Goal: Information Seeking & Learning: Learn about a topic

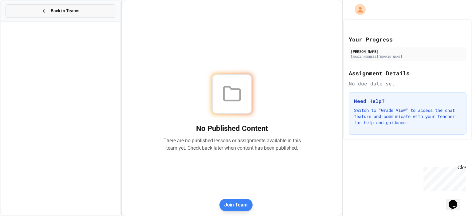
click at [55, 9] on span "Back to Teams" at bounding box center [65, 11] width 29 height 6
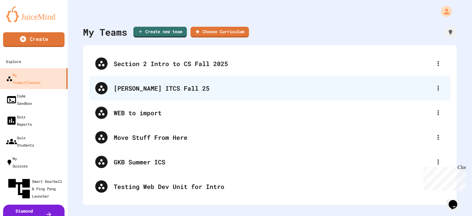
click at [146, 91] on div "[PERSON_NAME] ITCS Fall 25" at bounding box center [273, 87] width 318 height 9
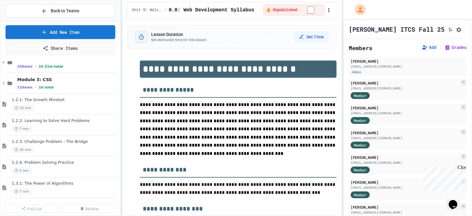
scroll to position [31, 0]
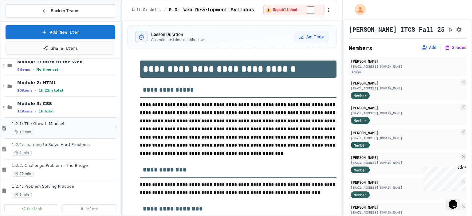
click at [42, 121] on span "1.2.1: The Growth Mindset" at bounding box center [62, 123] width 101 height 5
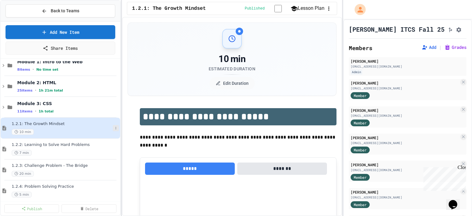
click at [115, 129] on icon at bounding box center [115, 128] width 1 height 2
click at [52, 154] on div at bounding box center [236, 108] width 472 height 216
click at [114, 147] on icon at bounding box center [116, 149] width 4 height 4
click at [61, 169] on div at bounding box center [236, 108] width 472 height 216
click at [115, 169] on icon at bounding box center [115, 170] width 1 height 2
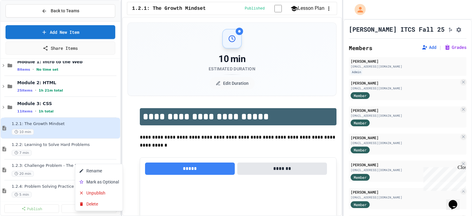
click at [58, 172] on div at bounding box center [236, 108] width 472 height 216
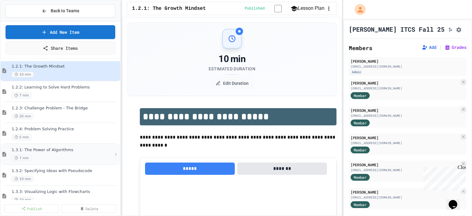
scroll to position [92, 0]
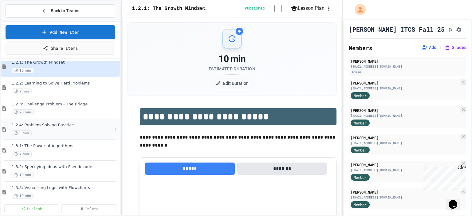
click at [107, 130] on div "5 min" at bounding box center [62, 133] width 101 height 6
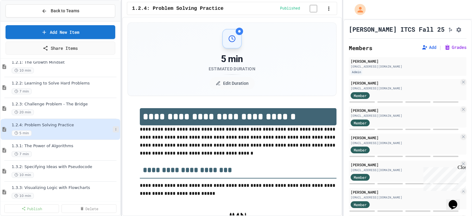
click at [114, 130] on icon at bounding box center [116, 129] width 4 height 4
click at [61, 151] on div at bounding box center [236, 108] width 472 height 216
click at [114, 149] on icon at bounding box center [116, 150] width 4 height 4
click at [56, 176] on div at bounding box center [236, 108] width 472 height 216
click at [114, 172] on icon at bounding box center [116, 171] width 4 height 4
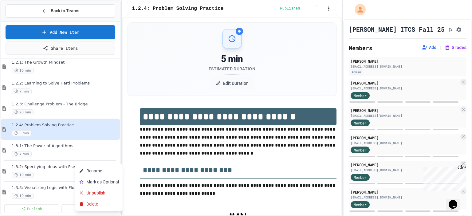
click at [62, 176] on div at bounding box center [236, 108] width 472 height 216
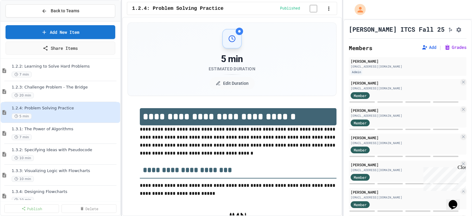
scroll to position [123, 0]
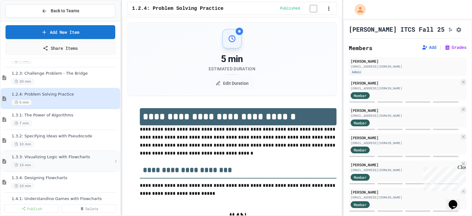
click at [95, 158] on span "1.3.3: Visualizing Logic with Flowcharts" at bounding box center [62, 156] width 101 height 5
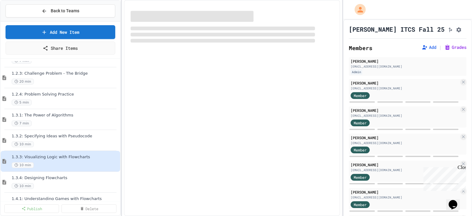
select select "***"
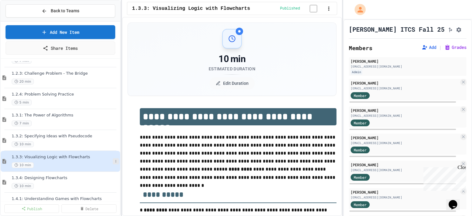
click at [113, 161] on button at bounding box center [116, 161] width 6 height 6
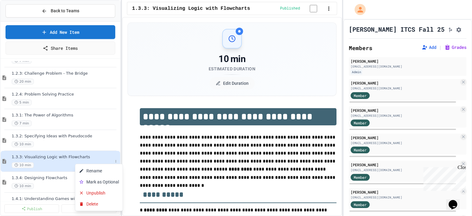
click at [63, 180] on div at bounding box center [236, 108] width 472 height 216
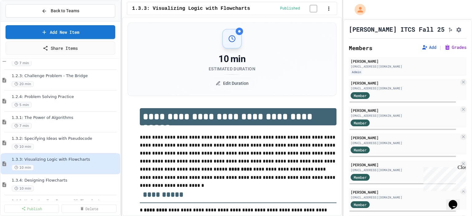
scroll to position [182, 0]
